Goal: Task Accomplishment & Management: Manage account settings

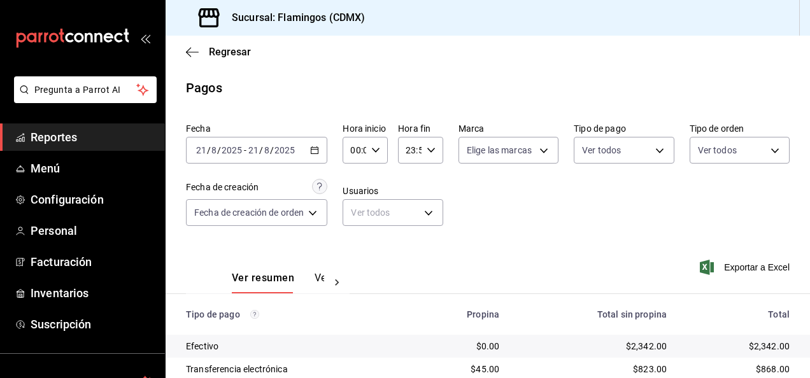
scroll to position [115, 0]
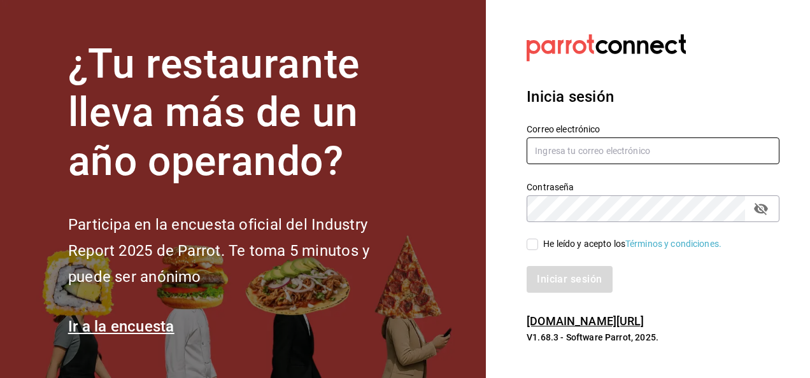
type input "[DOMAIN_NAME][EMAIL_ADDRESS][DOMAIN_NAME]"
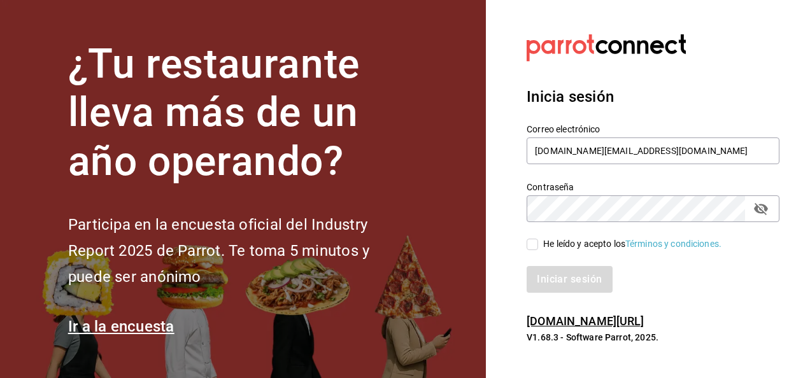
click at [532, 243] on input "He leído y acepto los Términos y condiciones." at bounding box center [531, 244] width 11 height 11
checkbox input "true"
click at [563, 284] on button "Iniciar sesión" at bounding box center [569, 279] width 87 height 27
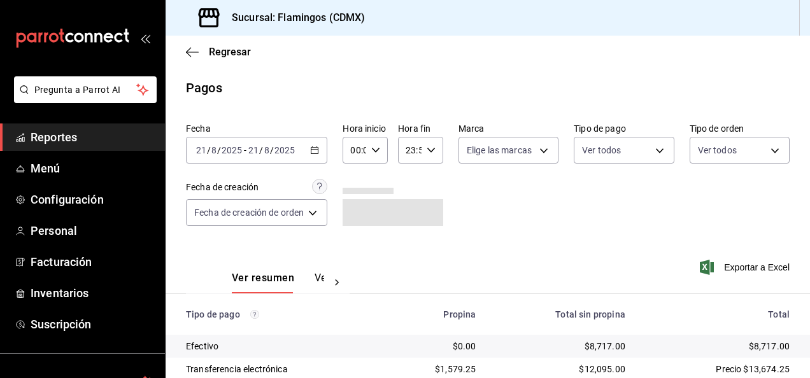
scroll to position [115, 0]
